Goal: Use online tool/utility

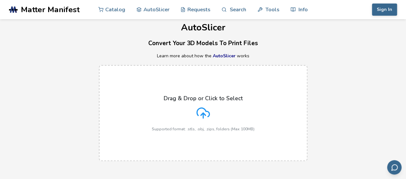
scroll to position [21, 0]
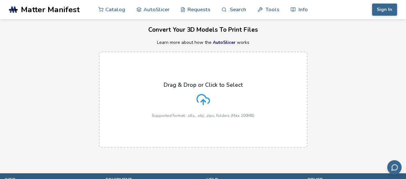
click at [206, 99] on icon at bounding box center [202, 99] width 13 height 13
click at [0, 0] on input "Drag & Drop or Click to Select Supported format: .stls, .obj, .zips, folders (M…" at bounding box center [0, 0] width 0 height 0
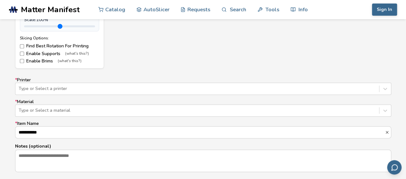
scroll to position [364, 0]
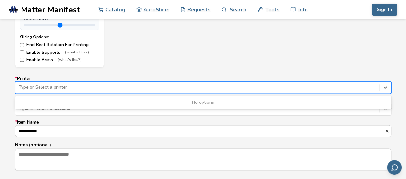
click at [71, 83] on div "Type or Select a printer" at bounding box center [197, 87] width 364 height 9
click at [164, 102] on div "No options" at bounding box center [203, 103] width 376 height 10
click at [168, 90] on div at bounding box center [197, 87] width 357 height 6
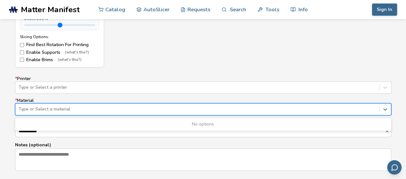
click at [100, 109] on div at bounding box center [197, 109] width 357 height 6
drag, startPoint x: 168, startPoint y: 126, endPoint x: 197, endPoint y: 127, distance: 28.9
click at [172, 127] on div "No options" at bounding box center [203, 124] width 376 height 10
click at [198, 127] on div "No options" at bounding box center [203, 124] width 376 height 10
click at [180, 109] on div at bounding box center [197, 109] width 357 height 6
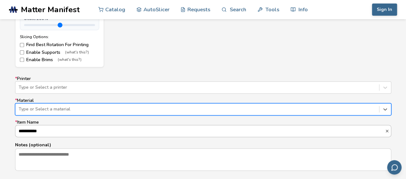
click at [96, 131] on input "**********" at bounding box center [200, 132] width 370 height 12
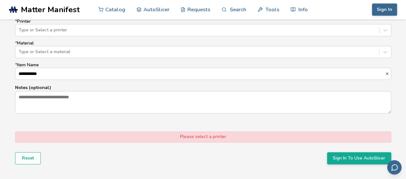
scroll to position [514, 0]
